Goal: Task Accomplishment & Management: Complete application form

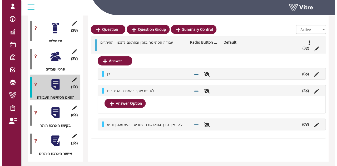
scroll to position [623, 0]
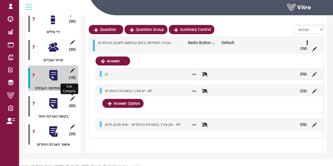
click at [74, 96] on icon at bounding box center [72, 98] width 7 height 5
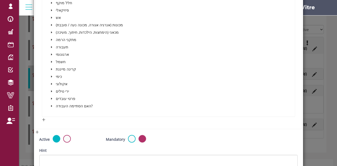
scroll to position [182, 0]
click at [50, 106] on icon "caret-down" at bounding box center [51, 106] width 3 height 3
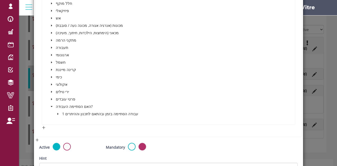
click at [59, 113] on span at bounding box center [58, 114] width 6 height 6
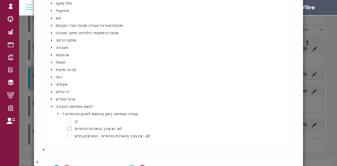
click at [68, 129] on span at bounding box center [69, 129] width 4 height 4
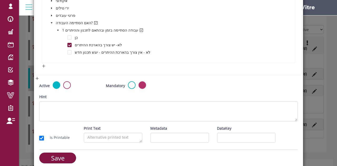
scroll to position [270, 0]
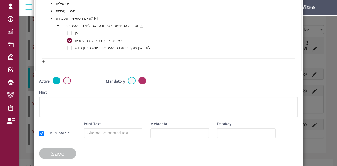
click at [51, 156] on input "Save" at bounding box center [57, 153] width 37 height 11
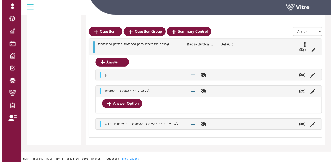
scroll to position [623, 0]
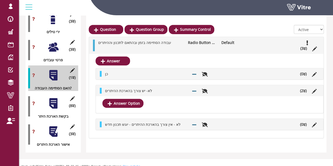
click at [53, 128] on div at bounding box center [53, 132] width 12 height 12
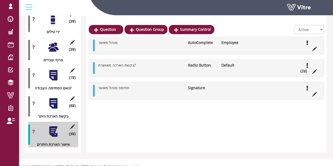
click at [53, 100] on div at bounding box center [53, 104] width 12 height 12
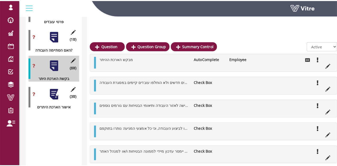
scroll to position [661, 0]
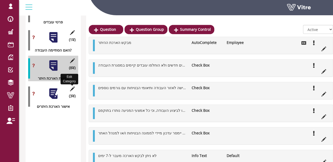
click at [74, 87] on icon at bounding box center [72, 89] width 7 height 5
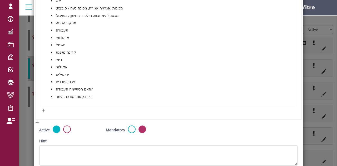
scroll to position [200, 0]
click at [52, 95] on icon "caret-down" at bounding box center [51, 96] width 3 height 3
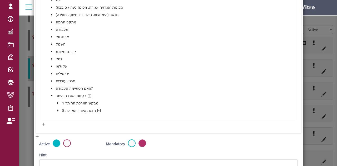
click at [57, 109] on icon "caret-down" at bounding box center [58, 110] width 3 height 3
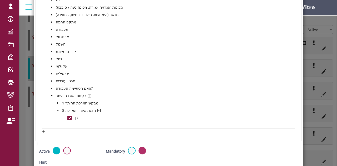
click at [57, 102] on icon "caret-down" at bounding box center [57, 103] width 1 height 2
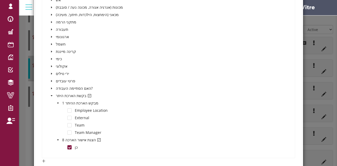
click at [57, 103] on icon "caret-down" at bounding box center [58, 103] width 2 height 1
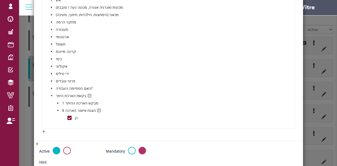
click at [145, 96] on div "פרטים כלליים סיכונים פוטנציאלים בעבודה כללי ( חום / קור ) רעש אבק חלל מוקף פיזי…" at bounding box center [168, 33] width 240 height 177
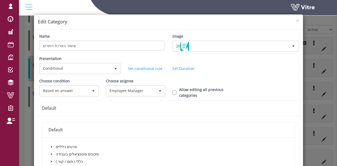
scroll to position [1, 0]
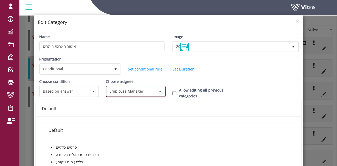
click at [152, 89] on span "Employee Manager" at bounding box center [131, 91] width 49 height 9
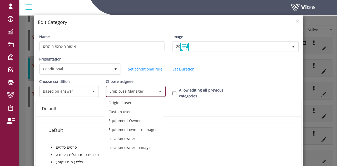
scroll to position [17, 0]
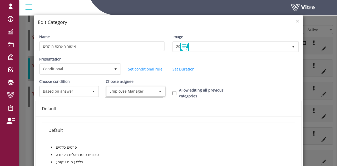
click at [245, 68] on div "Presentation Conditional 5 Set Duration Minutes 0 Set conditional rule Set Dura…" at bounding box center [168, 67] width 266 height 22
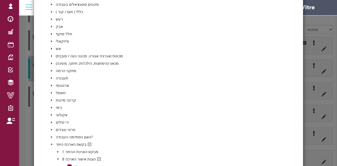
scroll to position [270, 0]
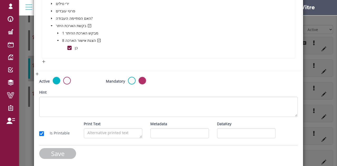
click at [44, 155] on input "Save" at bounding box center [57, 153] width 37 height 11
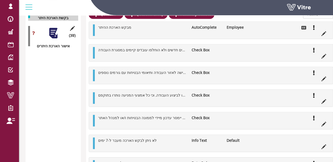
scroll to position [782, 0]
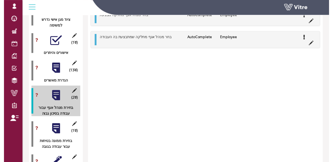
scroll to position [697, 0]
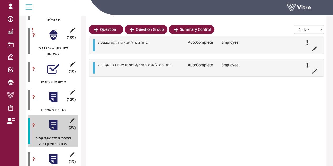
click at [56, 92] on div at bounding box center [53, 97] width 12 height 12
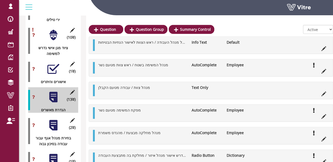
click at [47, 91] on div "(13 ) הגדרת מאשרים" at bounding box center [53, 100] width 50 height 26
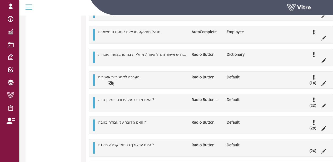
scroll to position [1184, 0]
click at [314, 104] on icon at bounding box center [314, 106] width 2 height 4
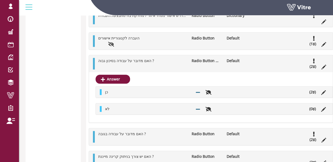
scroll to position [1224, 0]
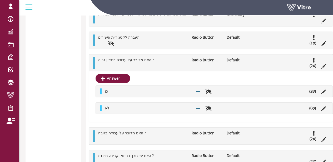
click at [314, 90] on icon at bounding box center [314, 92] width 2 height 4
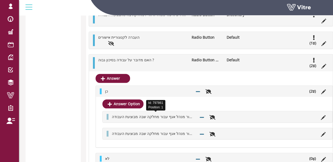
click at [171, 115] on span "יש צורך באישור מנהל אגף עבור מחלקה שבה מבוצעת העבודה" at bounding box center [161, 116] width 98 height 5
click at [272, 119] on div "יש צורך באישור מנהל אגף עבור מחלקה שבה מבוצעת העבודה" at bounding box center [218, 116] width 230 height 11
click at [323, 117] on icon at bounding box center [323, 117] width 5 height 5
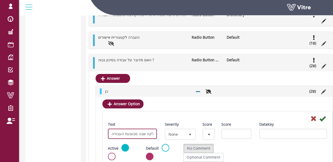
click at [141, 133] on input "יש צורך באישור מנהל אגף עבור מחלקה שבה מבוצעת העבודה" at bounding box center [132, 134] width 49 height 10
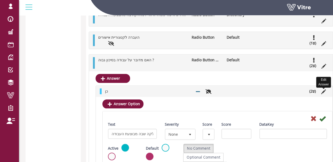
click at [323, 91] on icon at bounding box center [323, 92] width 5 height 5
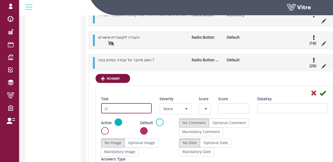
click at [127, 106] on input "כן" at bounding box center [126, 108] width 51 height 10
paste input "יש צורך באישור מנהל אגף עבור מחלקה שבה מבוצעת העבודה"
type input "כן - יש צורך באישור מנהל אגף עבור מחלקה שבה מבוצעת העבודה"
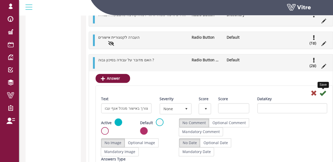
scroll to position [0, 0]
click at [324, 90] on icon at bounding box center [323, 93] width 6 height 6
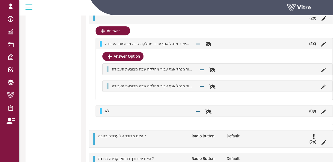
scroll to position [1197, 0]
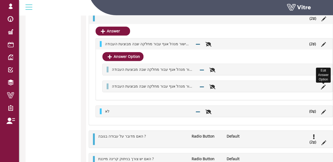
click at [322, 85] on icon at bounding box center [323, 87] width 5 height 5
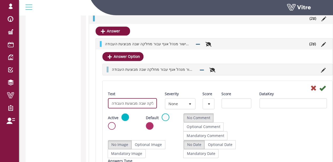
click at [133, 100] on input "אין צורך באישור מנהל אגף עבור מחלקה שבה מבוצעת העבודה" at bounding box center [132, 103] width 49 height 10
click at [109, 126] on label at bounding box center [112, 126] width 8 height 8
click at [0, 0] on input "radio" at bounding box center [0, 0] width 0 height 0
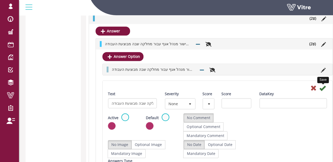
click at [323, 85] on icon at bounding box center [322, 88] width 6 height 6
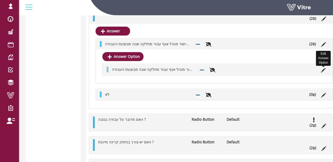
click at [323, 68] on icon at bounding box center [323, 70] width 5 height 5
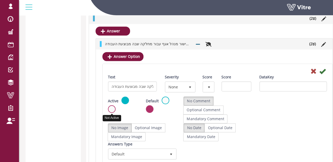
click at [110, 107] on label at bounding box center [112, 109] width 8 height 8
click at [0, 0] on input "radio" at bounding box center [0, 0] width 0 height 0
click at [321, 69] on icon at bounding box center [322, 71] width 6 height 6
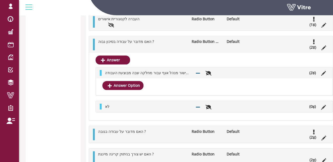
scroll to position [1167, 0]
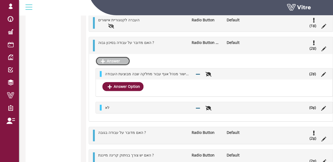
click at [116, 59] on link "Answer" at bounding box center [113, 61] width 34 height 9
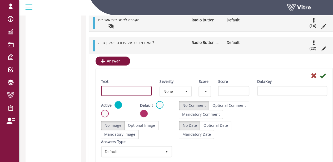
click at [127, 88] on input "Text" at bounding box center [126, 91] width 51 height 10
paste input "אין צורך באישור מנהל אגף עבור מחלקה שבה מבוצעת העבודה"
type input "כן - אין צורך באישור מנהל אגף עבור מחלקה שבה מבוצעת העבודה"
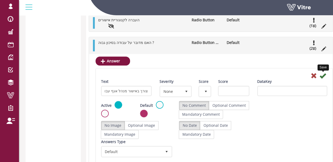
scroll to position [0, 0]
click at [323, 73] on icon at bounding box center [323, 76] width 6 height 6
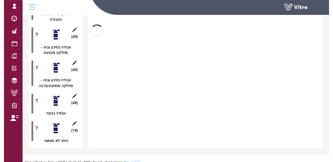
scroll to position [1167, 0]
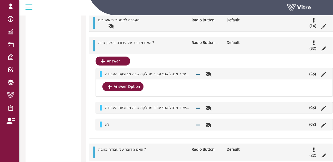
click at [312, 73] on li "(2 )" at bounding box center [313, 74] width 12 height 6
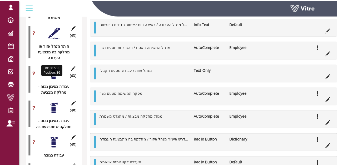
scroll to position [949, 0]
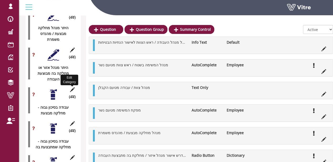
click at [71, 87] on icon at bounding box center [72, 89] width 7 height 5
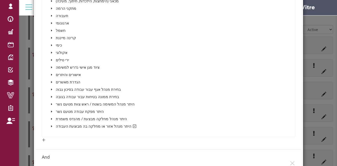
scroll to position [230, 0]
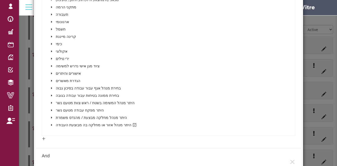
click at [52, 125] on icon "caret-down" at bounding box center [51, 125] width 3 height 3
click at [57, 132] on icon "caret-down" at bounding box center [57, 133] width 1 height 2
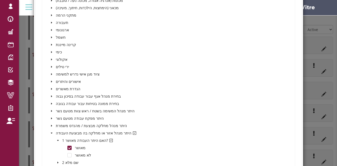
scroll to position [221, 0]
click at [51, 88] on icon "caret-down" at bounding box center [51, 89] width 1 height 2
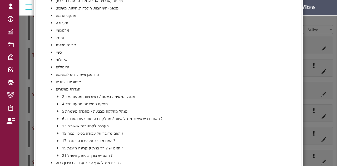
click at [51, 89] on icon "caret-down" at bounding box center [52, 89] width 2 height 1
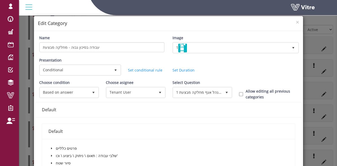
scroll to position [221, 0]
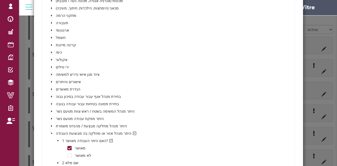
click at [50, 81] on icon "caret-down" at bounding box center [51, 82] width 3 height 3
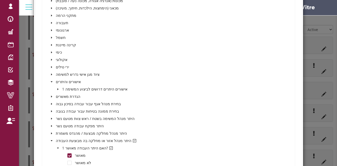
click at [50, 81] on icon "caret-down" at bounding box center [51, 82] width 3 height 3
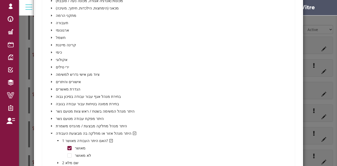
click at [51, 88] on icon "caret-down" at bounding box center [51, 89] width 3 height 3
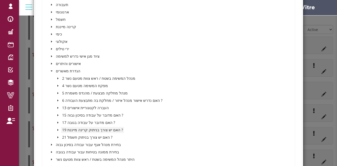
scroll to position [247, 0]
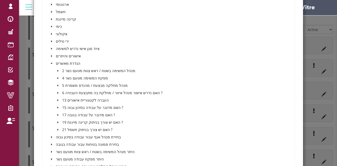
click at [57, 108] on icon "caret-down" at bounding box center [58, 107] width 3 height 3
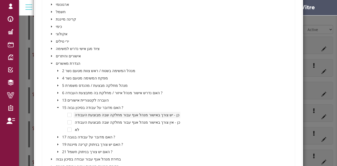
click at [155, 113] on span "כן - יש צורך באישור מנהל אגף עבור מחלקה שבה מבוצעת העבודה" at bounding box center [127, 114] width 105 height 5
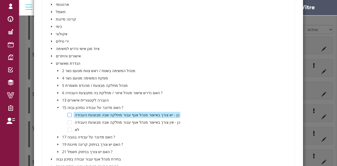
click at [69, 114] on span at bounding box center [69, 115] width 4 height 4
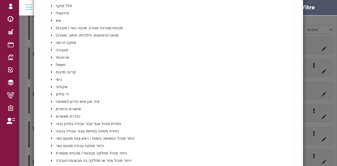
scroll to position [953, 0]
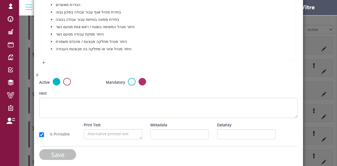
click at [64, 151] on input "Save" at bounding box center [57, 154] width 37 height 11
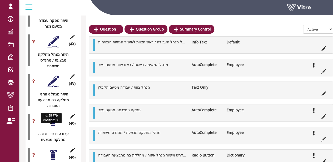
scroll to position [922, 0]
